Goal: Find specific page/section: Find specific page/section

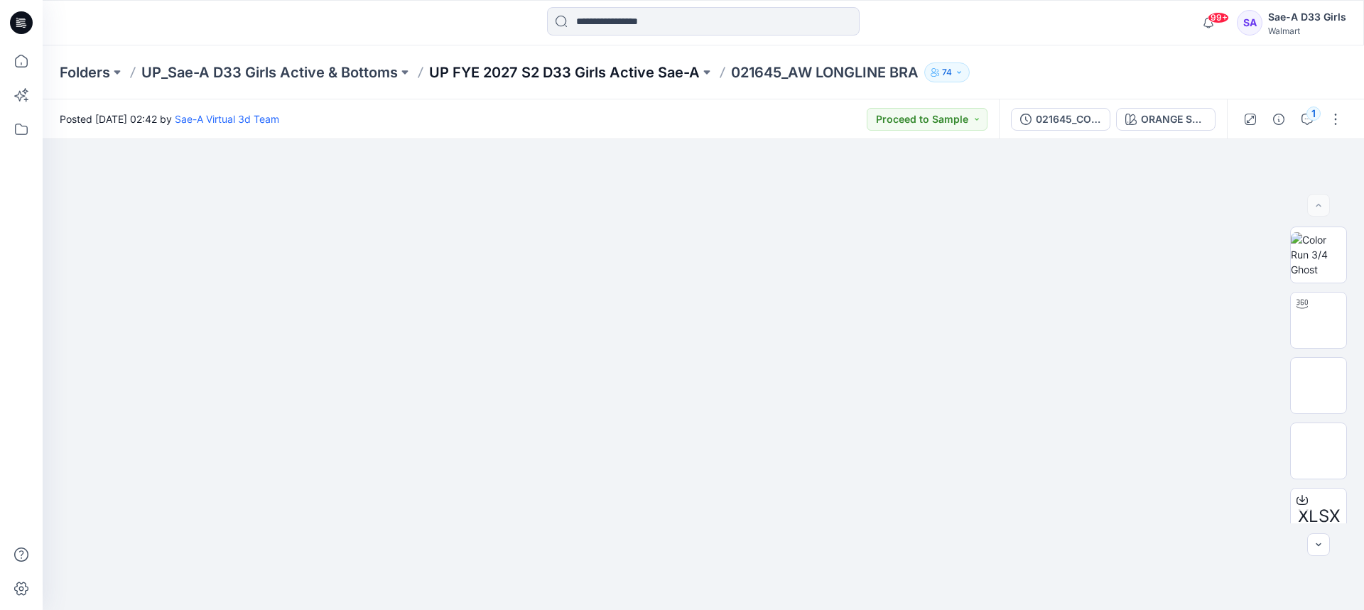
click at [594, 80] on p "UP FYE 2027 S2 D33 Girls Active Sae-A" at bounding box center [564, 73] width 271 height 20
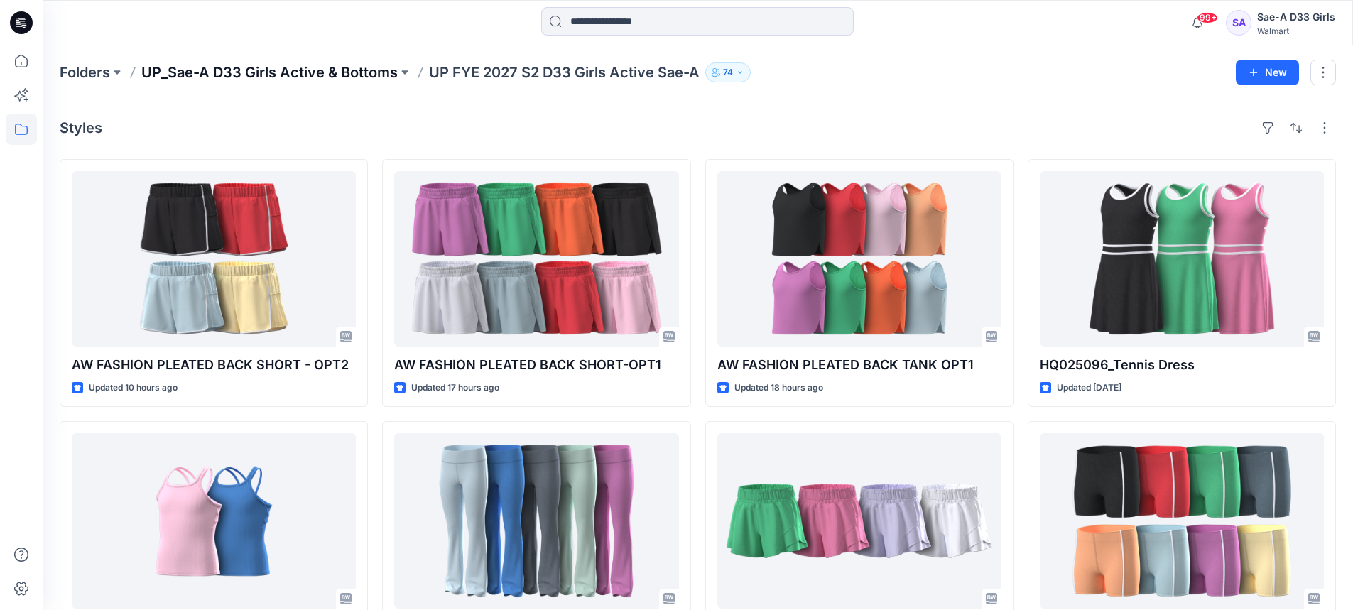
click at [304, 67] on p "UP_Sae-A D33 Girls Active & Bottoms" at bounding box center [269, 73] width 256 height 20
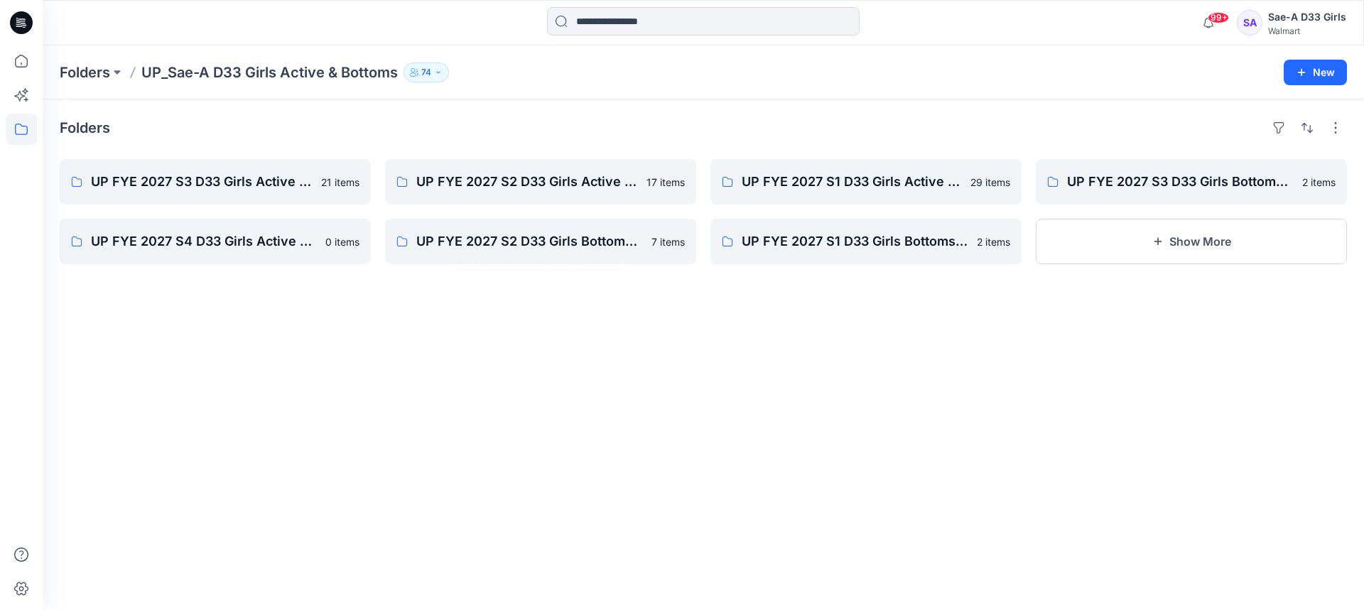
click at [566, 369] on div "Folders UP FYE 2027 S3 D33 Girls Active Sae-A 21 items UP FYE 2027 S4 D33 Girls…" at bounding box center [703, 354] width 1321 height 511
click at [376, 364] on div "Folders UP FYE 2027 S3 D33 Girls Active Sae-A 21 items UP FYE 2027 S4 D33 Girls…" at bounding box center [703, 354] width 1321 height 511
click at [157, 172] on p "UP FYE 2027 S3 D33 Girls Active Sae-A" at bounding box center [214, 182] width 246 height 20
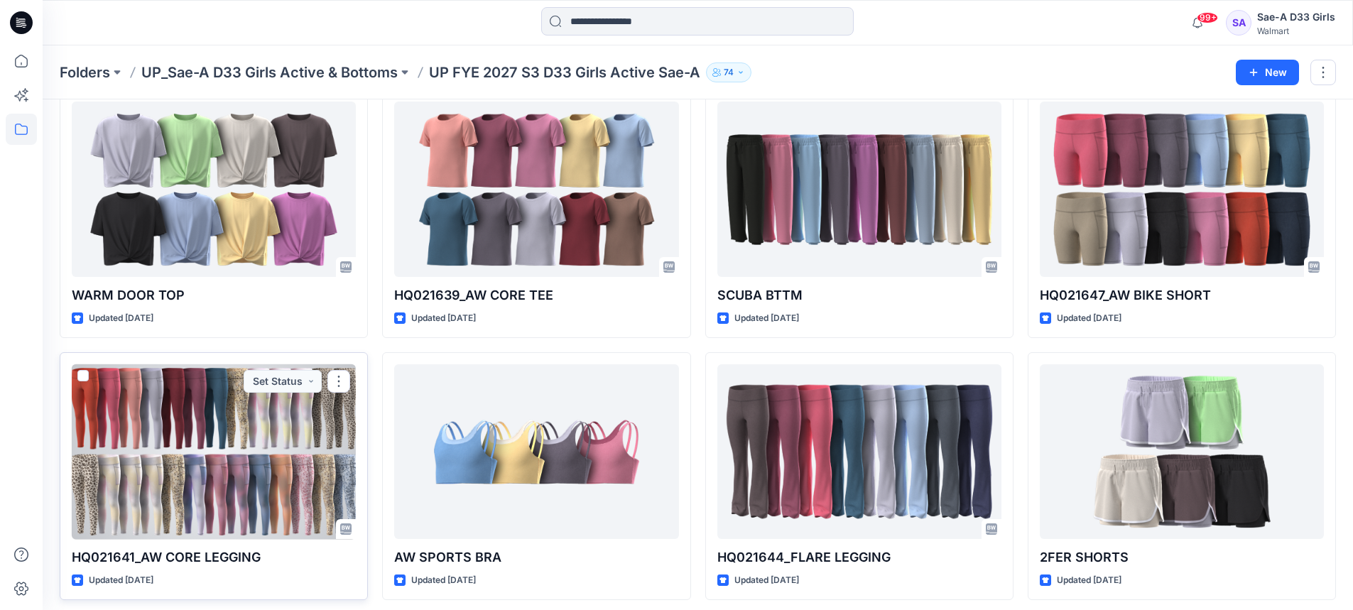
scroll to position [628, 0]
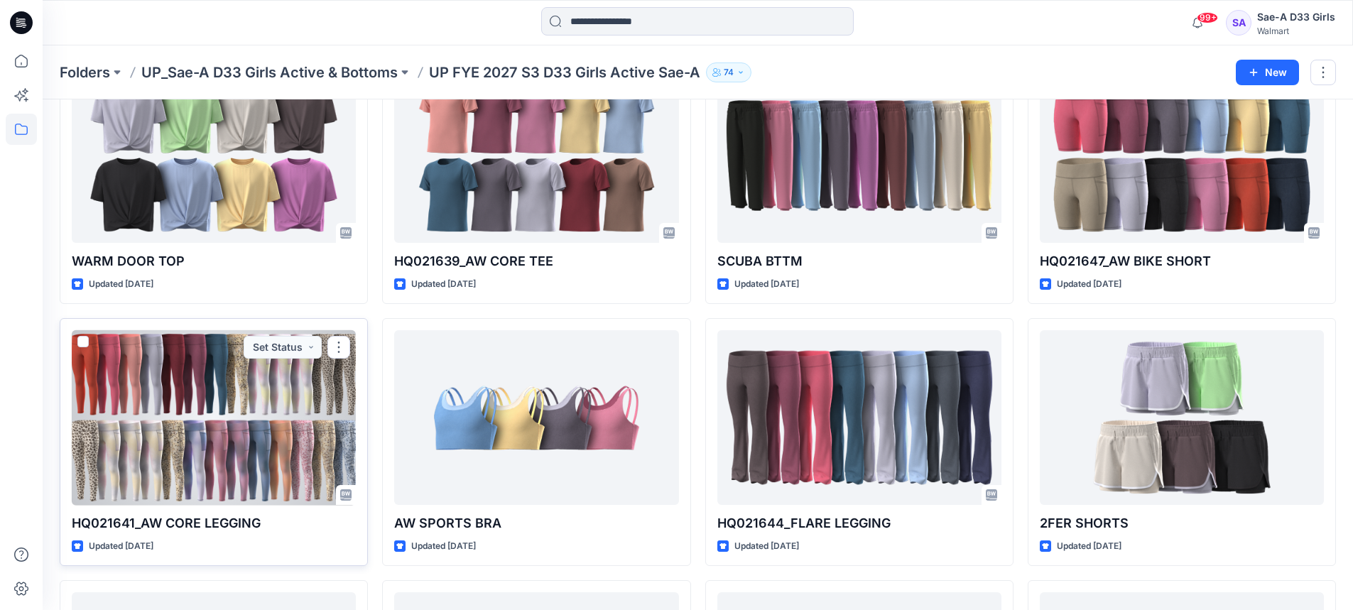
click at [288, 514] on p "HQ021641_AW CORE LEGGING" at bounding box center [214, 523] width 284 height 20
click at [276, 460] on div at bounding box center [214, 417] width 284 height 175
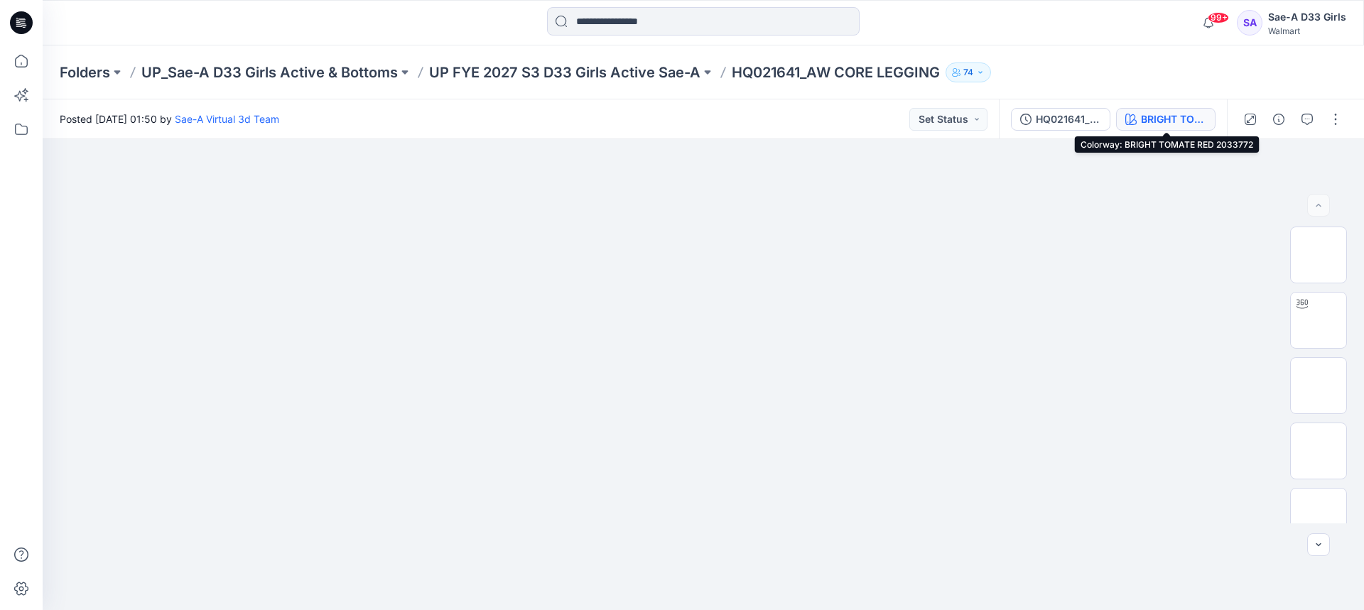
click at [1150, 123] on div "BRIGHT TOMATE RED 2033772" at bounding box center [1173, 120] width 65 height 16
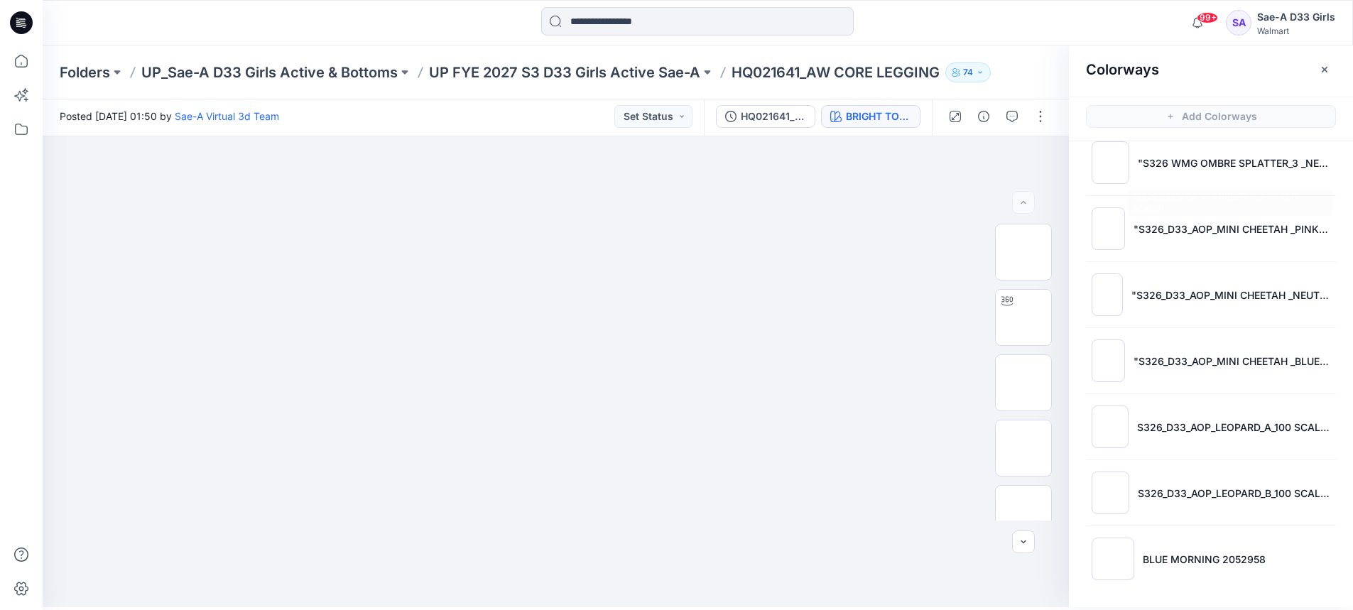
scroll to position [4, 0]
